Goal: Task Accomplishment & Management: Manage account settings

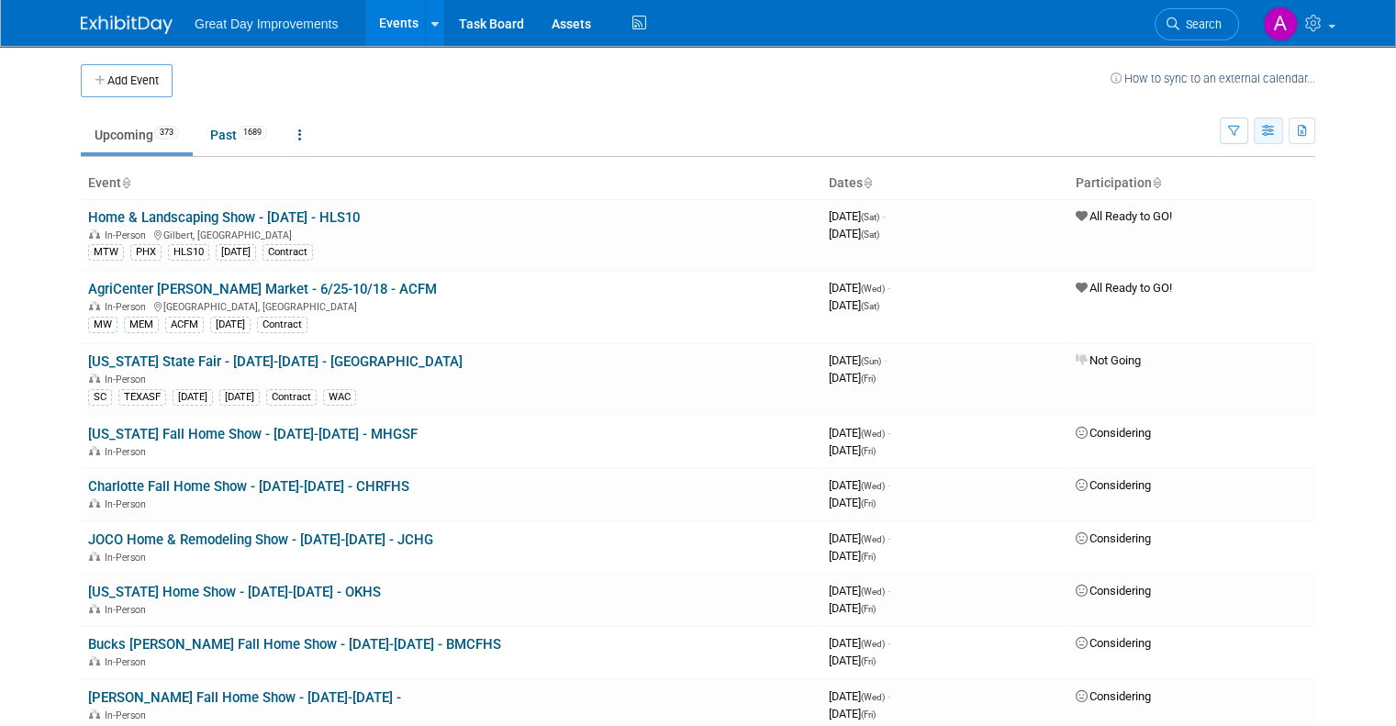
click at [1276, 135] on icon "button" at bounding box center [1269, 132] width 14 height 12
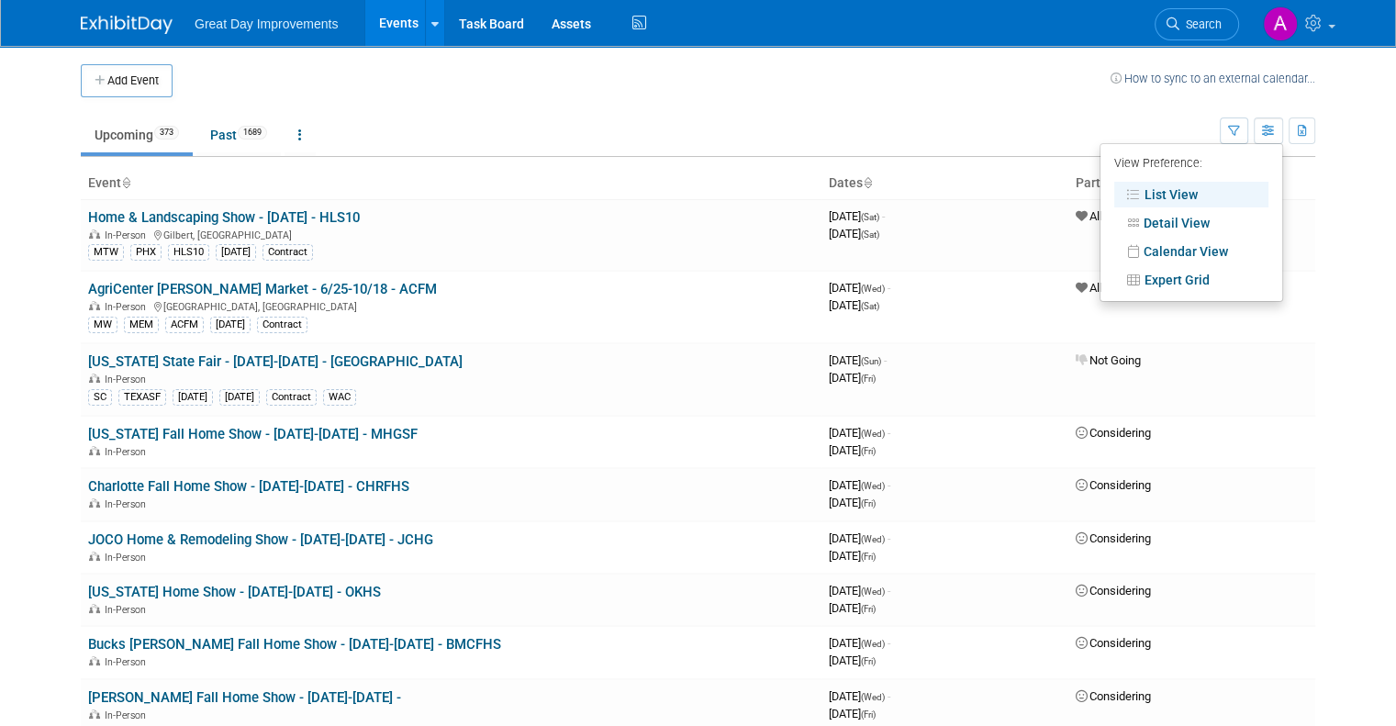
click at [1173, 94] on td "How to sync to an external calendar..." at bounding box center [1212, 80] width 205 height 33
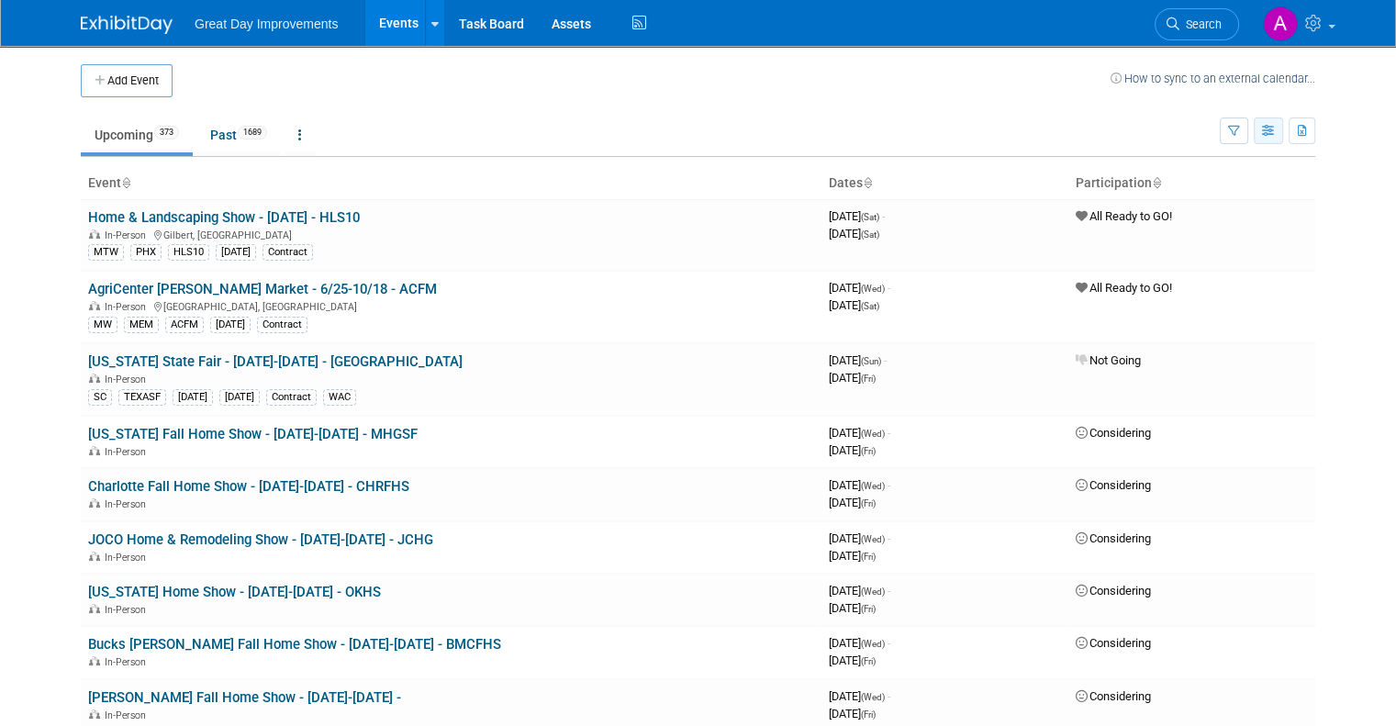
click at [1281, 136] on button "button" at bounding box center [1268, 130] width 29 height 27
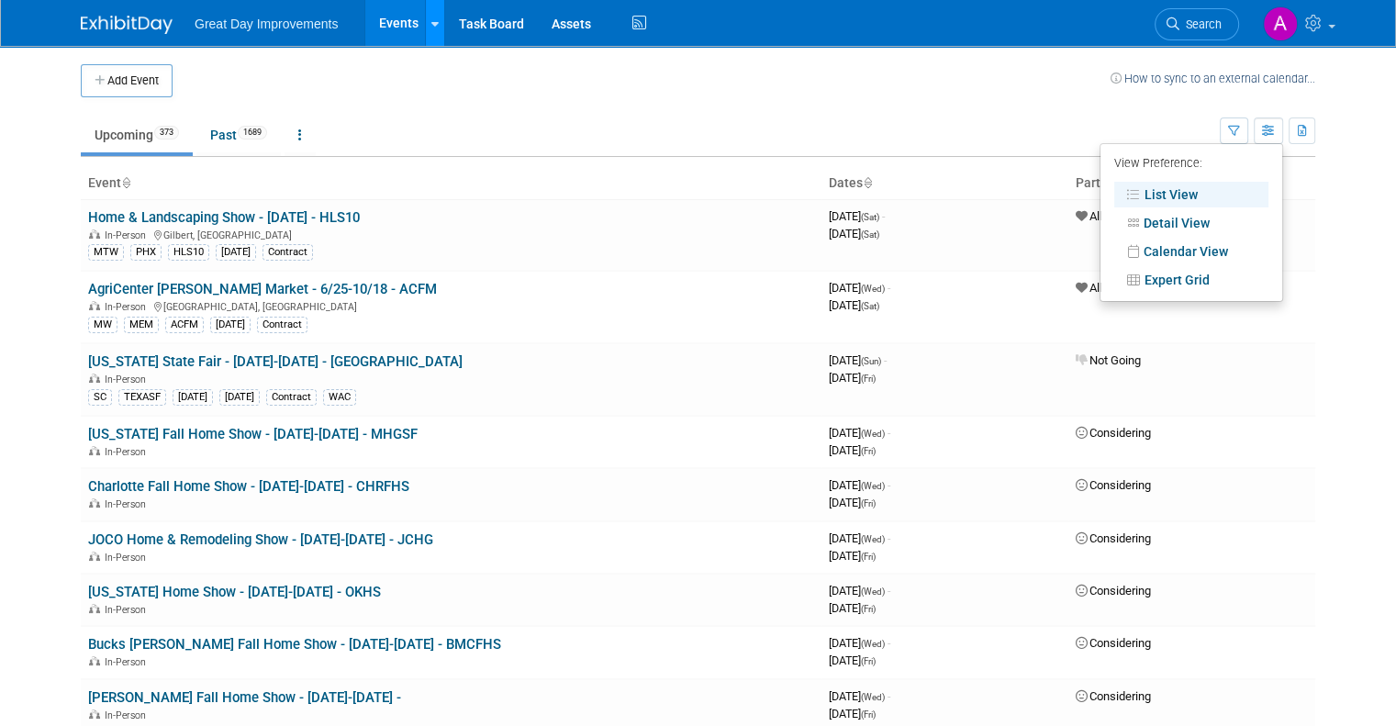
click at [431, 21] on icon at bounding box center [434, 24] width 7 height 12
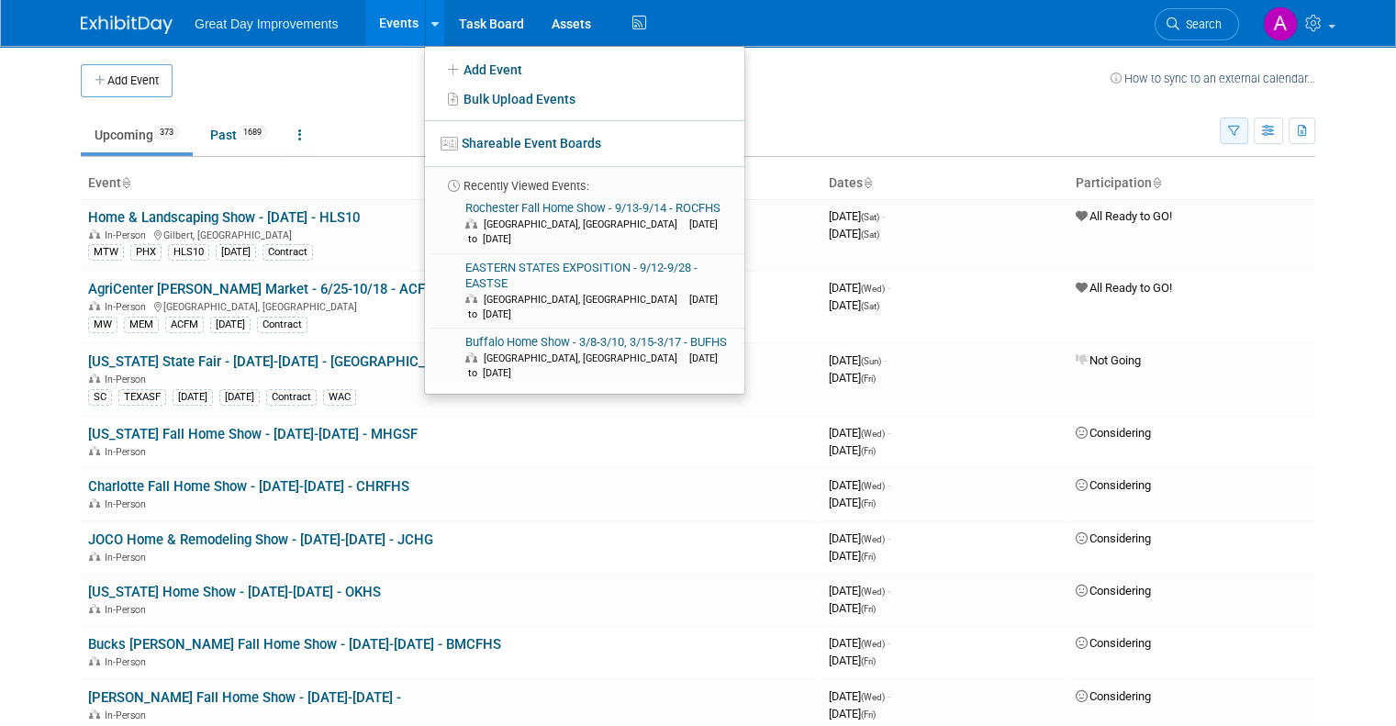
click at [1240, 128] on icon "button" at bounding box center [1234, 132] width 12 height 12
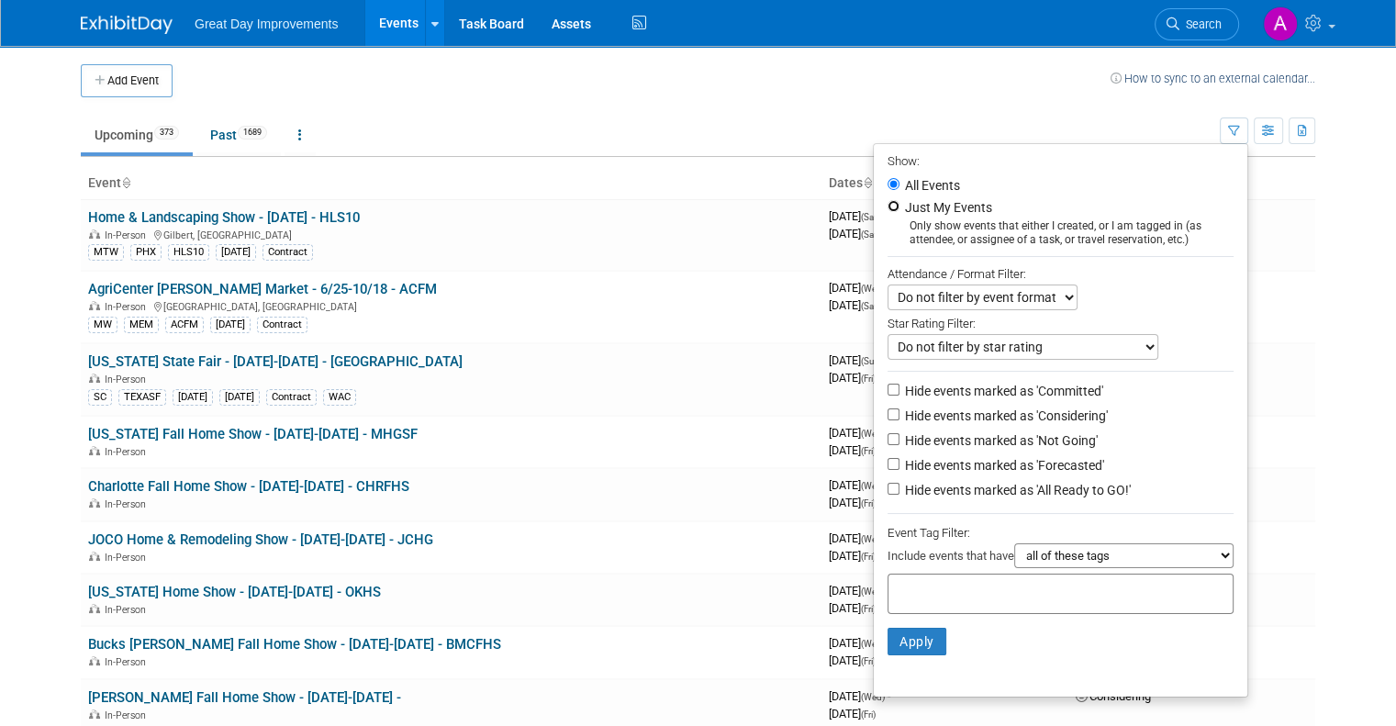
click at [899, 205] on input "Just My Events" at bounding box center [893, 206] width 12 height 12
radio input "true"
click at [1132, 553] on select "all of these tags any one of these tags only and exactly these specific tags" at bounding box center [1123, 555] width 219 height 25
click at [957, 590] on input "text" at bounding box center [969, 591] width 147 height 18
type input "NEW"
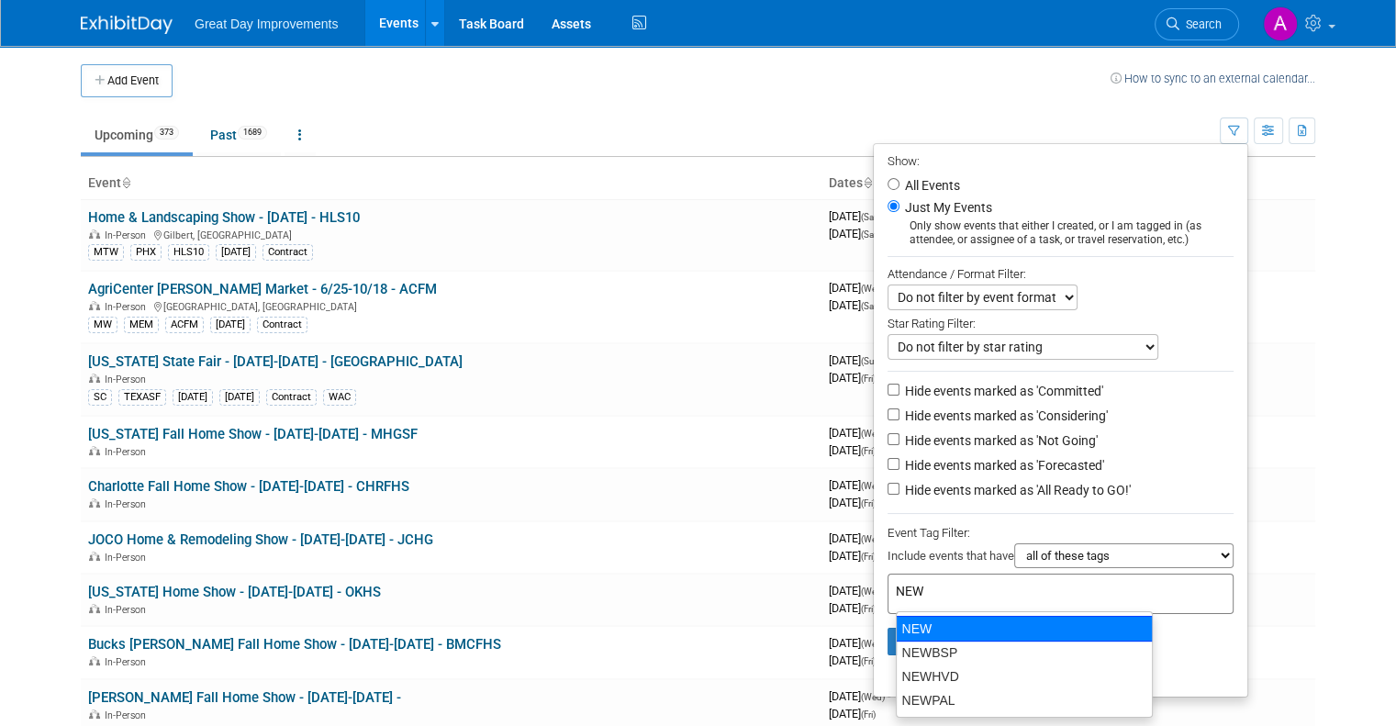
click at [966, 630] on div "NEW" at bounding box center [1024, 629] width 257 height 26
type input "NEW"
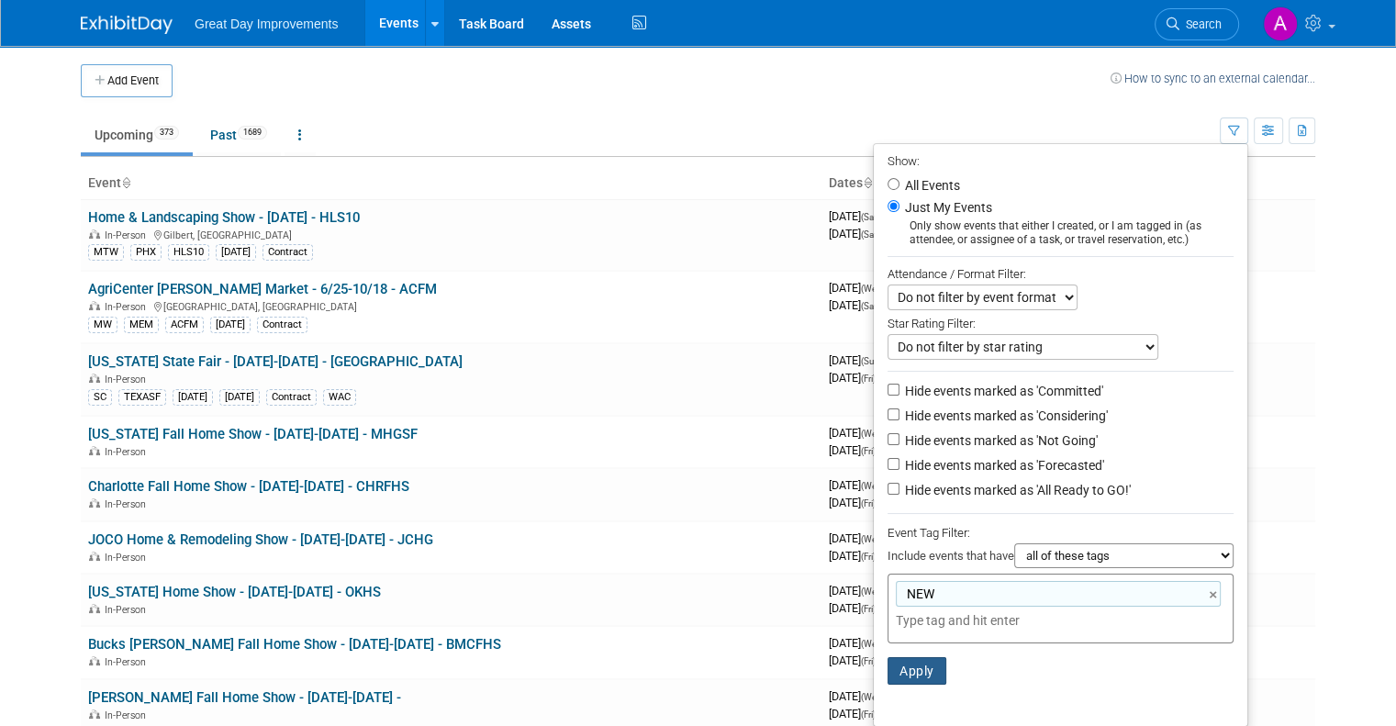
click at [915, 671] on button "Apply" at bounding box center [916, 671] width 59 height 28
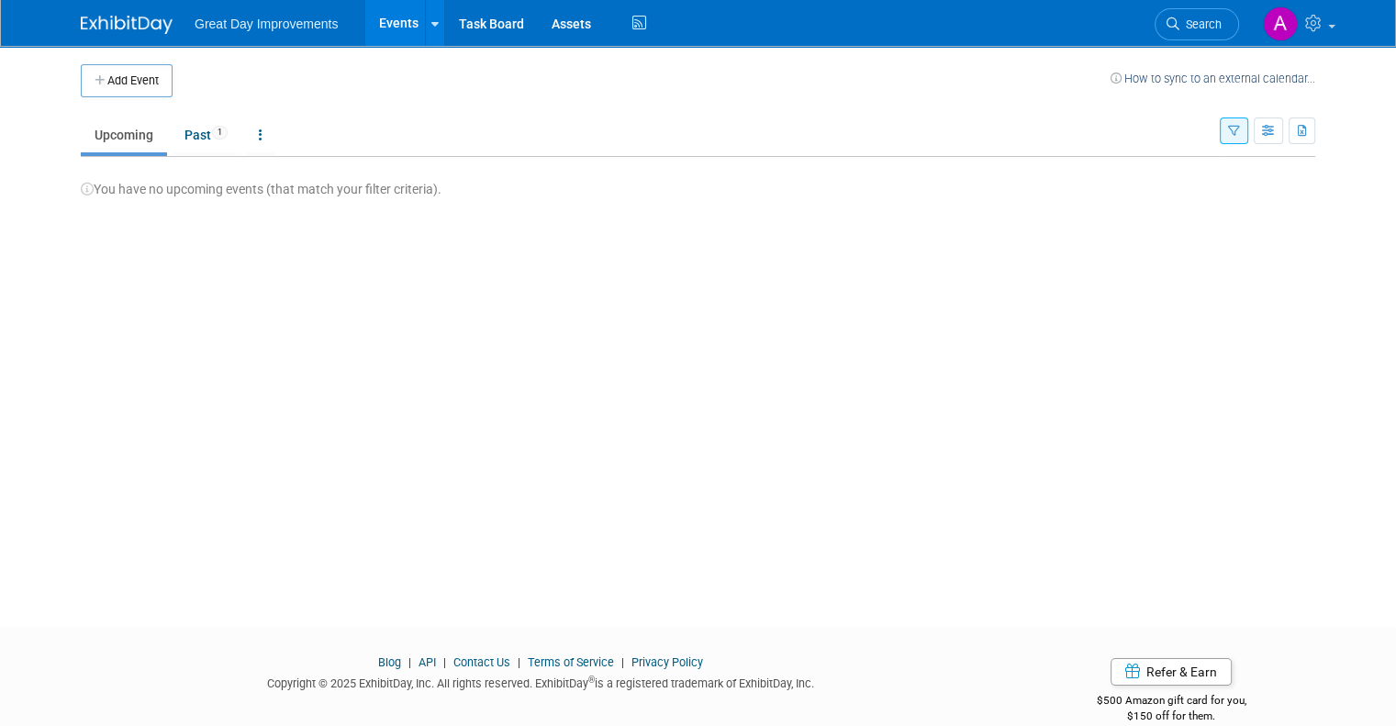
drag, startPoint x: 1243, startPoint y: 135, endPoint x: 440, endPoint y: 150, distance: 802.2
click at [440, 150] on ul "Upcoming Past 1 All Events 1 Past and Upcoming Grouped Annually Events grouped …" at bounding box center [650, 136] width 1139 height 41
